Goal: Information Seeking & Learning: Learn about a topic

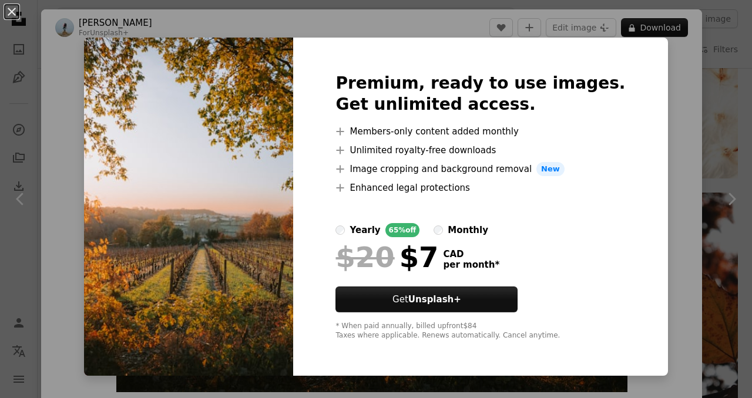
scroll to position [1093, 0]
click at [652, 106] on div "An X shape Premium, ready to use images. Get unlimited access. A plus sign Memb…" at bounding box center [376, 199] width 752 height 398
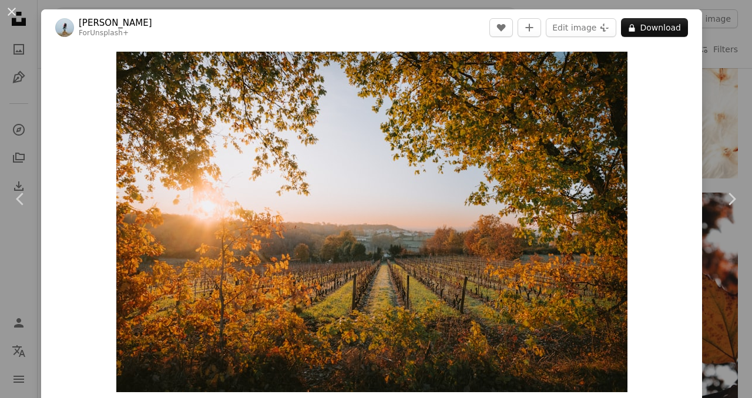
click at [652, 106] on div "Zoom in" at bounding box center [371, 222] width 661 height 352
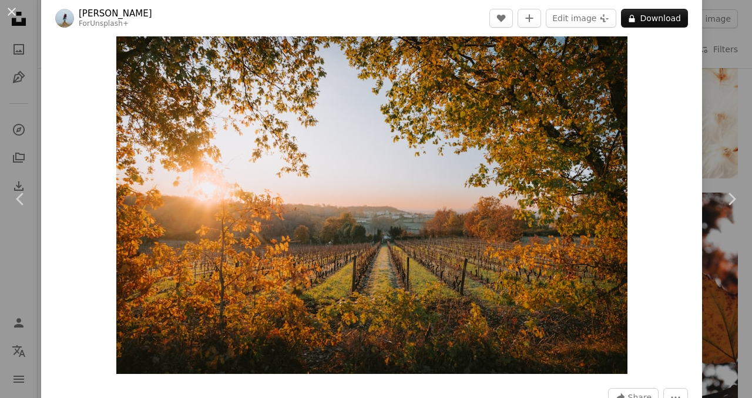
scroll to position [19, 0]
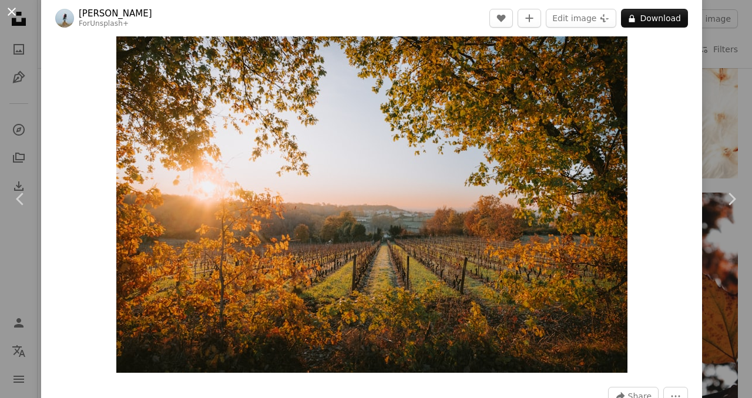
click at [13, 11] on button "An X shape" at bounding box center [12, 12] width 14 height 14
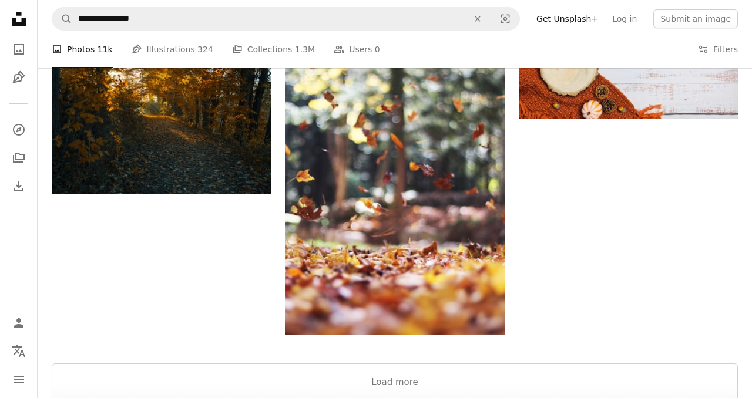
scroll to position [1601, 0]
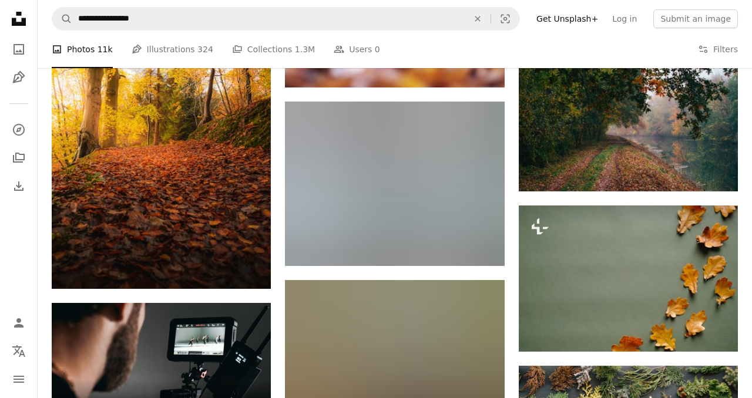
scroll to position [1886, 0]
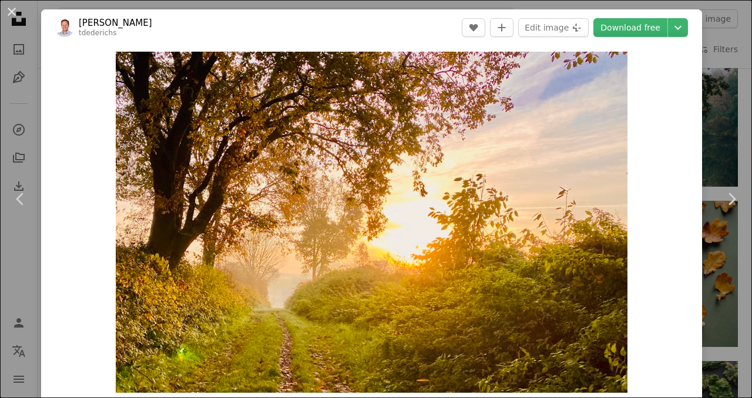
click at [665, 203] on div "Zoom in" at bounding box center [371, 222] width 661 height 353
click at [13, 11] on button "An X shape" at bounding box center [12, 12] width 14 height 14
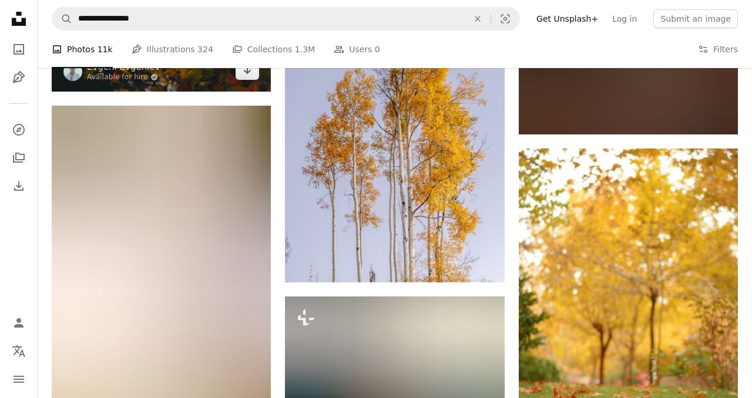
scroll to position [4426, 0]
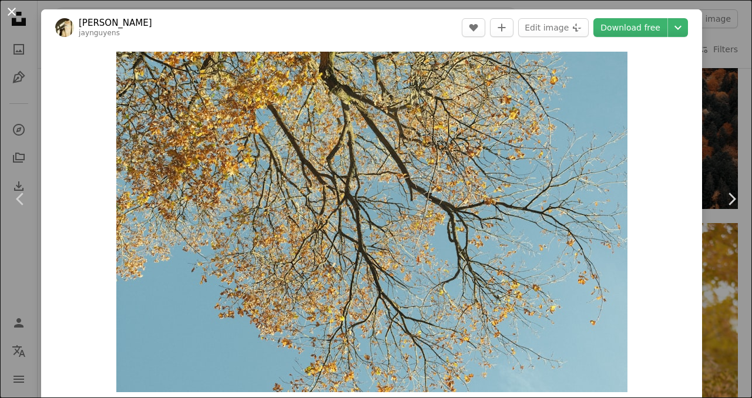
click at [14, 10] on button "An X shape" at bounding box center [12, 12] width 14 height 14
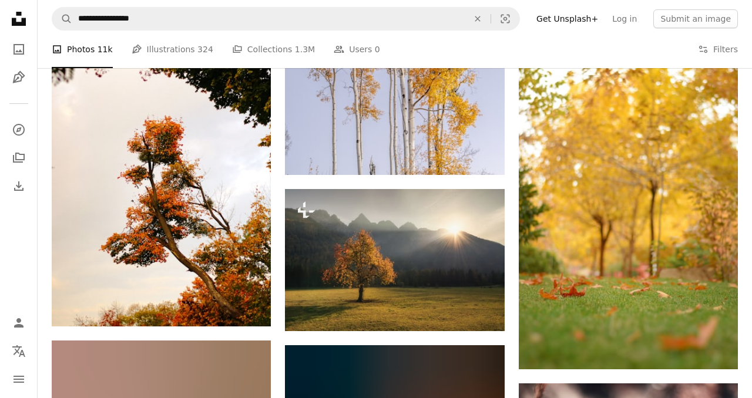
scroll to position [4602, 0]
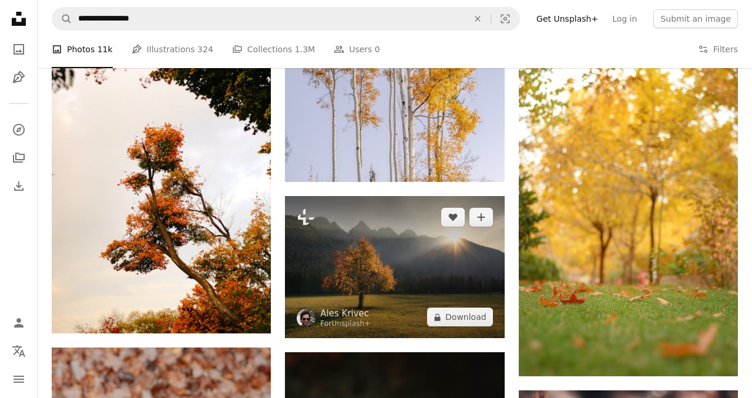
click at [440, 196] on img at bounding box center [394, 267] width 219 height 143
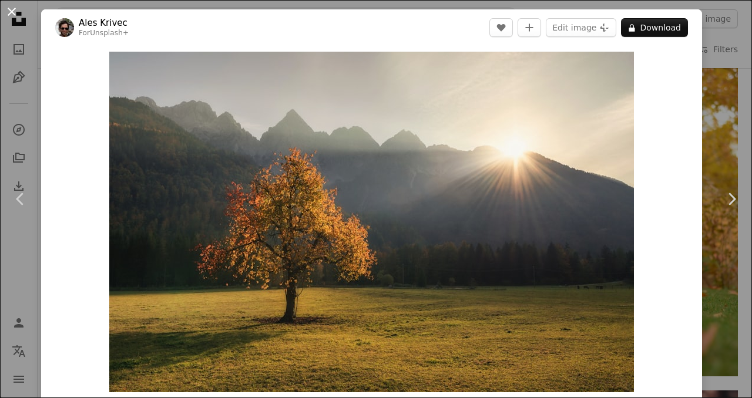
click at [12, 14] on button "An X shape" at bounding box center [12, 12] width 14 height 14
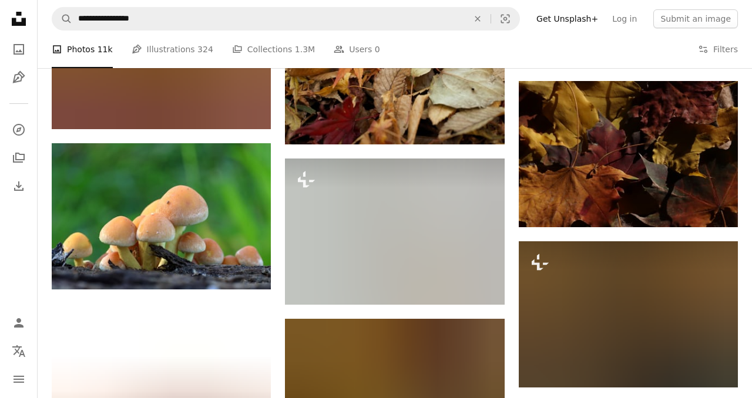
scroll to position [6825, 0]
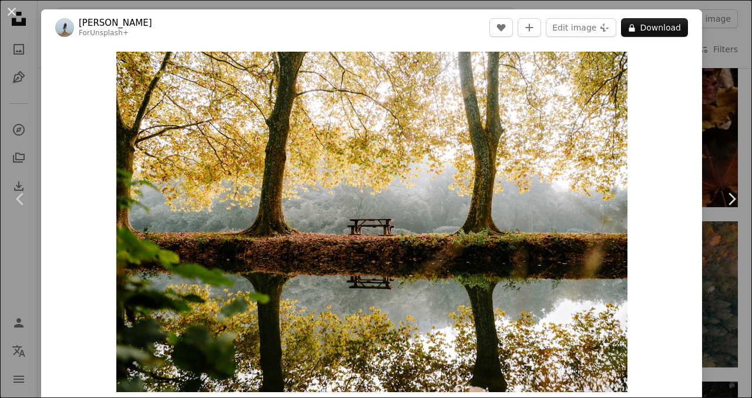
click at [13, 14] on button "An X shape" at bounding box center [12, 12] width 14 height 14
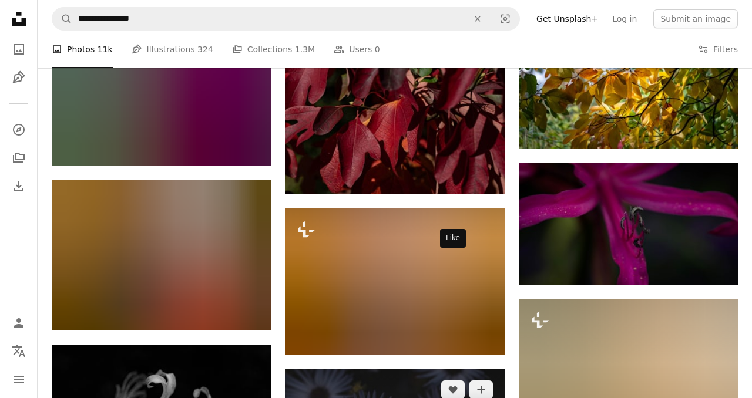
scroll to position [9512, 0]
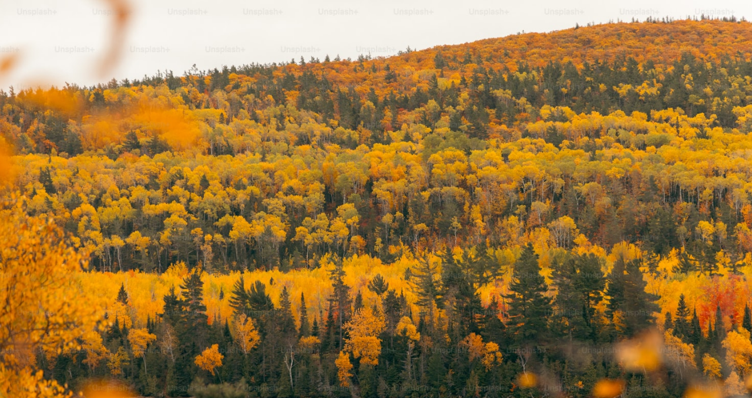
click at [602, 263] on img "Zoom out on this image" at bounding box center [375, 250] width 753 height 502
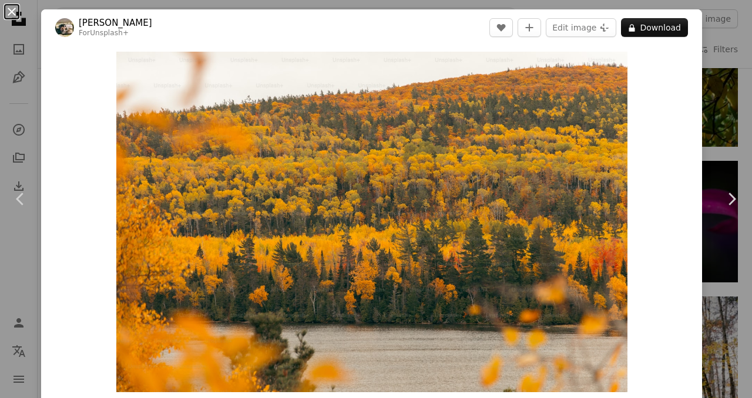
click at [14, 13] on button "An X shape" at bounding box center [12, 12] width 14 height 14
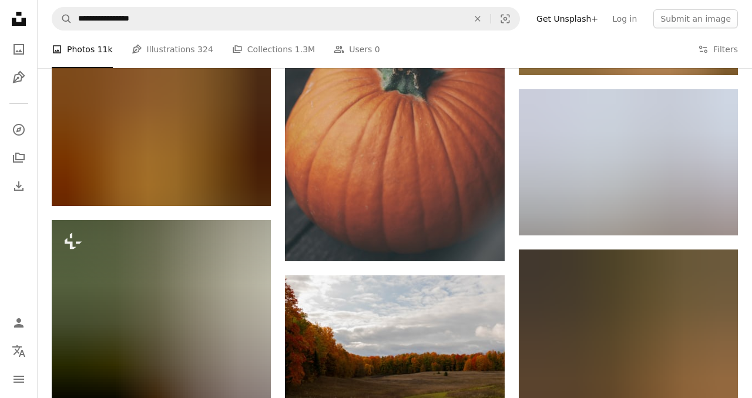
scroll to position [16002, 0]
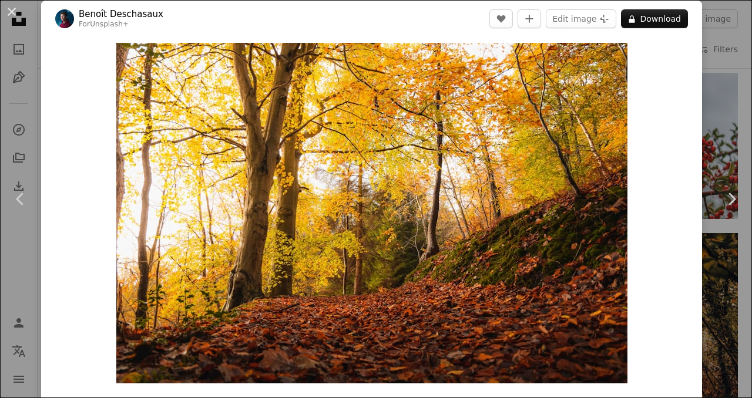
scroll to position [4, 0]
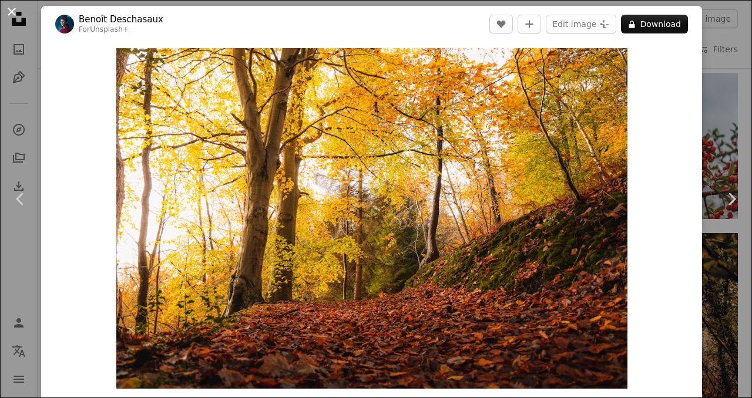
click at [14, 10] on button "An X shape" at bounding box center [12, 12] width 14 height 14
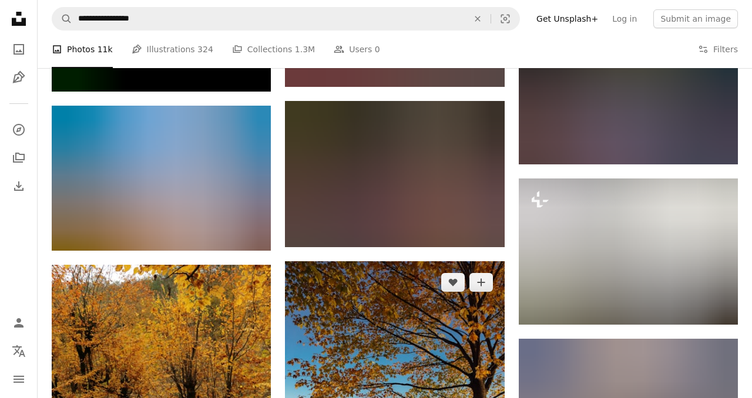
scroll to position [27866, 0]
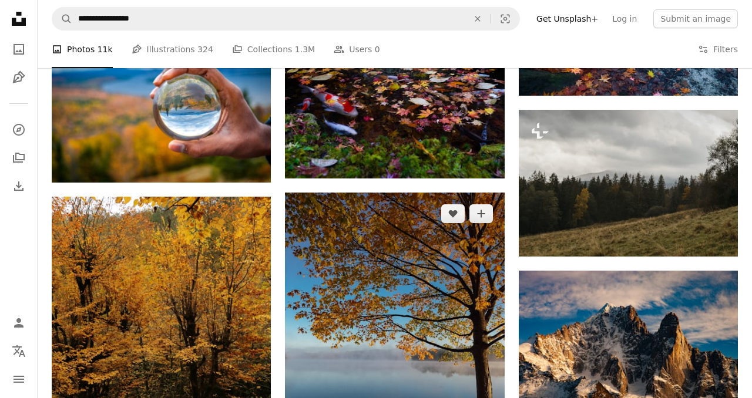
click at [395, 193] on img at bounding box center [394, 339] width 219 height 292
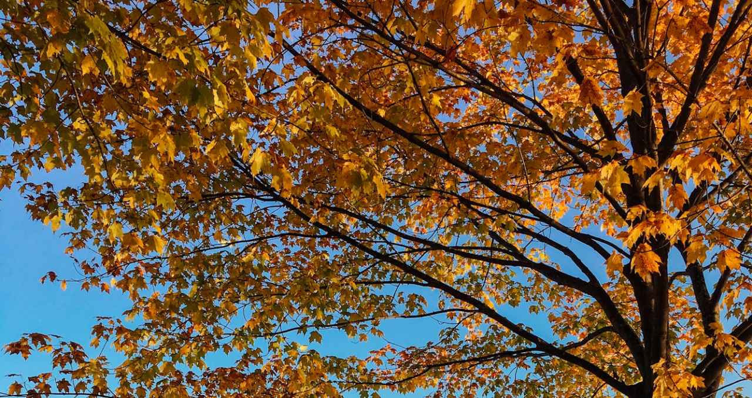
scroll to position [303, 0]
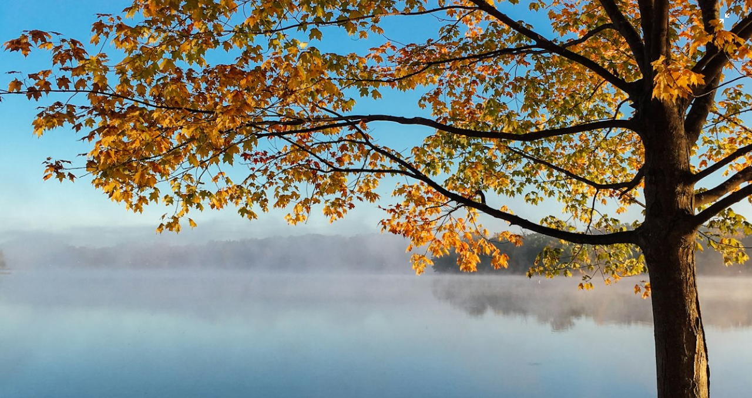
click at [580, 142] on img "Zoom out on this image" at bounding box center [375, 198] width 753 height 1004
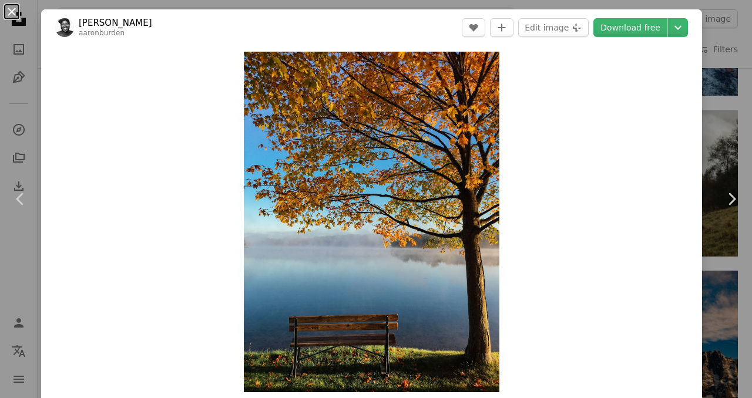
click at [9, 12] on button "An X shape" at bounding box center [12, 12] width 14 height 14
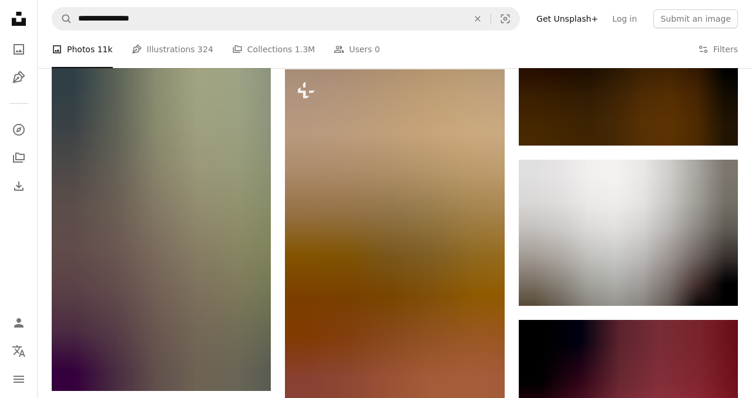
scroll to position [29438, 0]
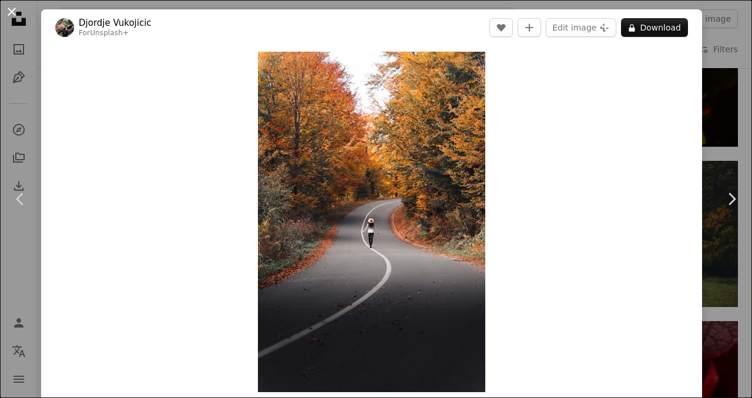
click at [13, 9] on button "An X shape" at bounding box center [12, 12] width 14 height 14
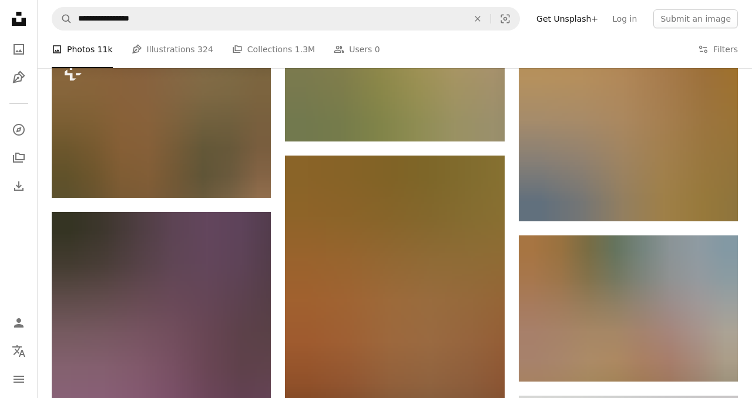
scroll to position [45108, 0]
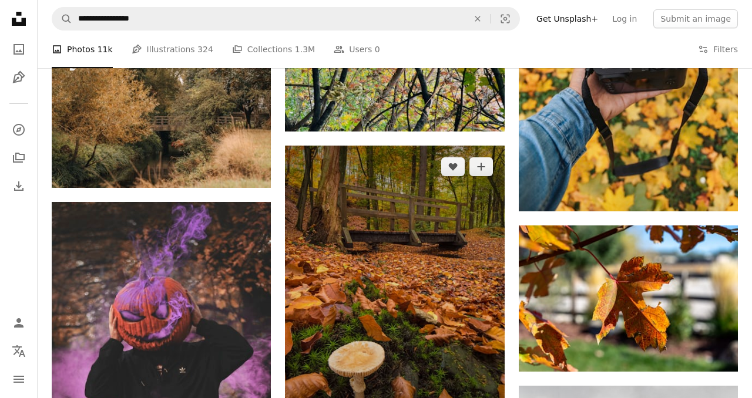
drag, startPoint x: 281, startPoint y: 156, endPoint x: 287, endPoint y: 73, distance: 83.7
